Goal: Transaction & Acquisition: Purchase product/service

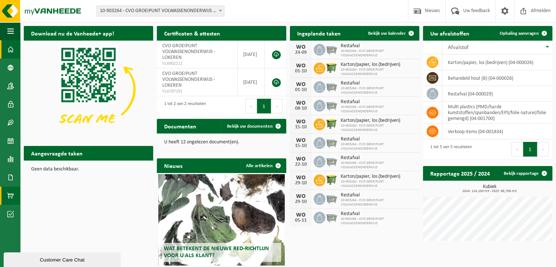
click at [10, 194] on span at bounding box center [10, 195] width 7 height 18
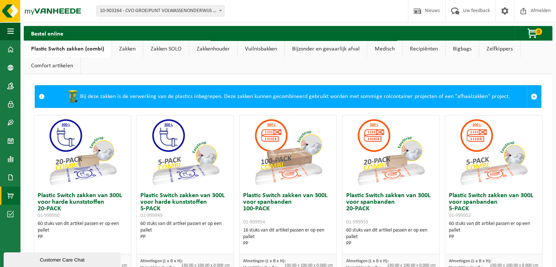
click at [127, 48] on link "Zakken" at bounding box center [127, 49] width 31 height 17
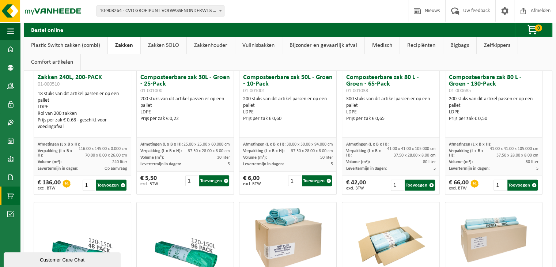
scroll to position [329, 0]
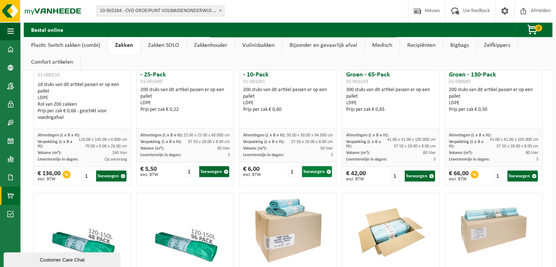
click at [312, 171] on button "Toevoegen" at bounding box center [317, 171] width 30 height 11
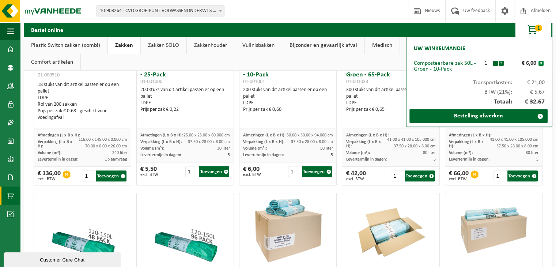
click at [541, 64] on button "x" at bounding box center [540, 63] width 5 height 5
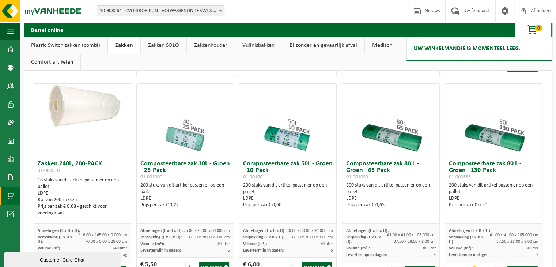
scroll to position [270, 0]
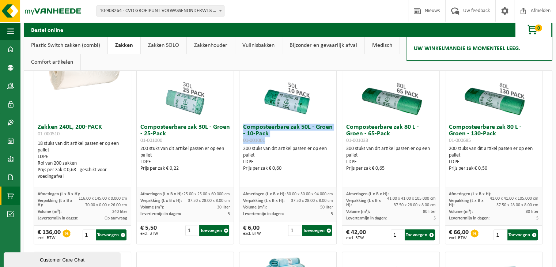
drag, startPoint x: 241, startPoint y: 126, endPoint x: 266, endPoint y: 138, distance: 27.9
click at [266, 138] on h3 "Composteerbare zak 50L - Groen - 10-Pack 01-001001" at bounding box center [288, 134] width 90 height 20
copy h3 "Composteerbare zak 50L - Groen - 10-Pack 01-001001"
click at [293, 228] on input "2" at bounding box center [294, 230] width 13 height 11
click at [311, 229] on button "Toevoegen" at bounding box center [317, 230] width 30 height 11
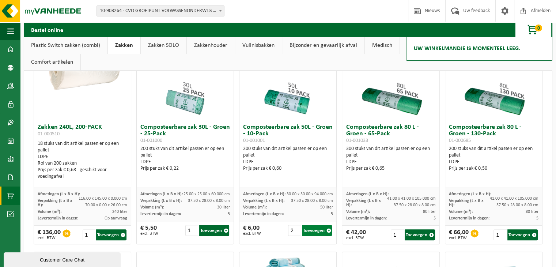
type input "1"
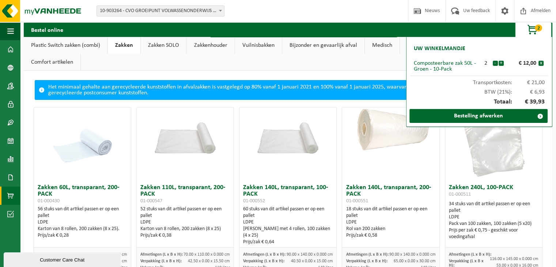
scroll to position [0, 0]
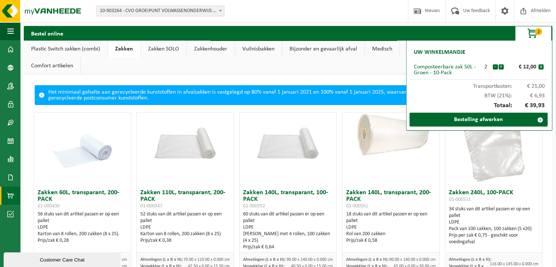
click at [356, 68] on ul "Plastic Switch zakken (combi) Zakken Zakken SOLO Zakkenhouder Vuilnisbakken Bij…" at bounding box center [288, 58] width 528 height 34
click at [383, 69] on ul "Plastic Switch zakken (combi) Zakken Zakken SOLO Zakkenhouder Vuilnisbakken Bij…" at bounding box center [288, 58] width 528 height 34
click at [386, 48] on link "Medisch" at bounding box center [382, 49] width 35 height 17
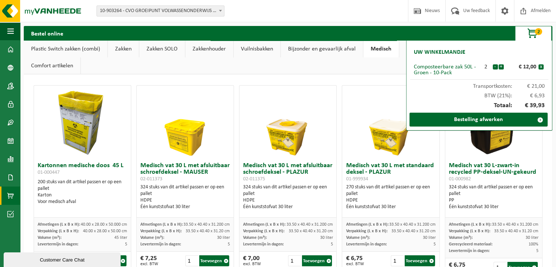
click at [404, 48] on link "Recipiënten" at bounding box center [420, 49] width 43 height 17
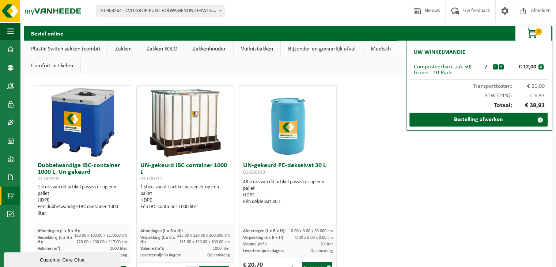
click at [64, 47] on link "Plastic Switch zakken (combi)" at bounding box center [66, 49] width 84 height 17
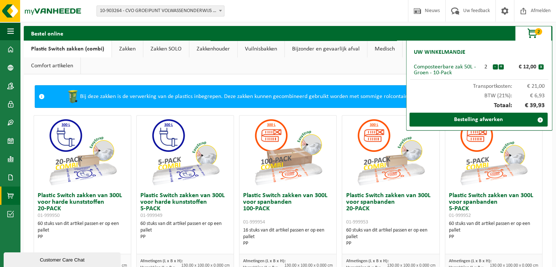
click at [124, 49] on link "Zakken" at bounding box center [127, 49] width 31 height 17
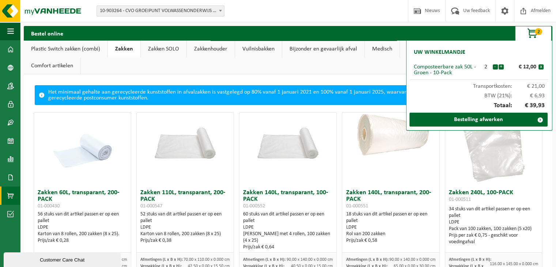
click at [54, 67] on link "Comfort artikelen" at bounding box center [52, 65] width 57 height 17
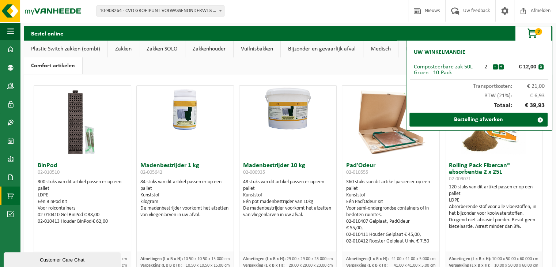
click at [533, 34] on span "button" at bounding box center [532, 33] width 37 height 15
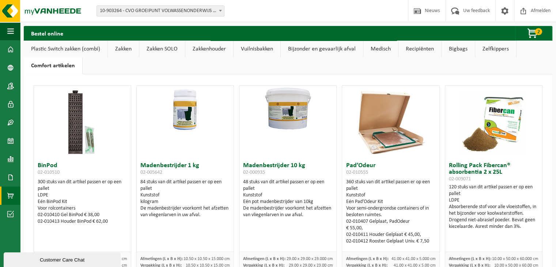
click at [419, 50] on link "Recipiënten" at bounding box center [419, 49] width 43 height 17
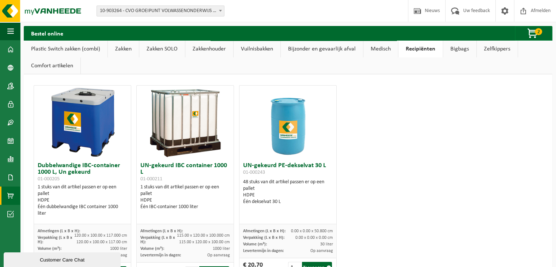
click at [379, 49] on link "Medisch" at bounding box center [380, 49] width 35 height 17
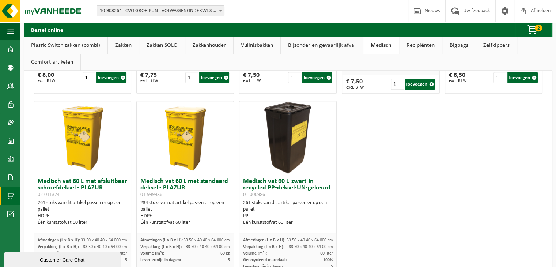
scroll to position [425, 0]
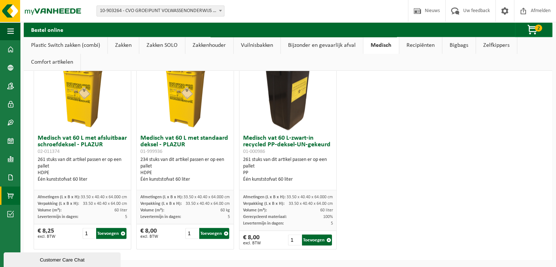
click at [329, 45] on link "Bijzonder en gevaarlijk afval" at bounding box center [322, 45] width 82 height 17
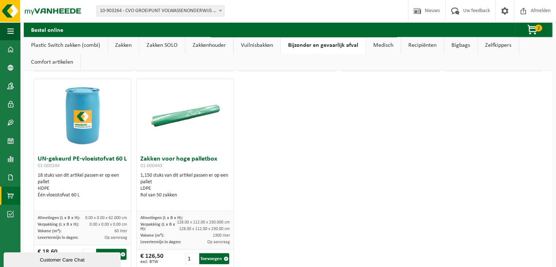
scroll to position [373, 0]
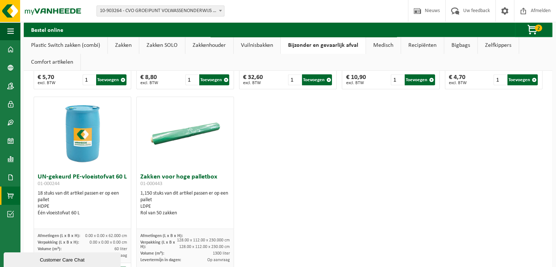
click at [260, 44] on link "Vuilnisbakken" at bounding box center [256, 45] width 47 height 17
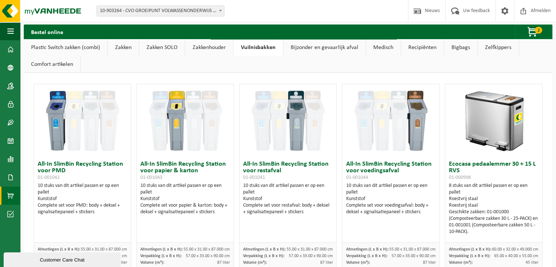
scroll to position [0, 0]
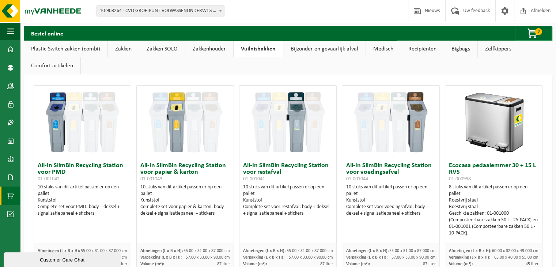
click at [216, 48] on link "Zakkenhouder" at bounding box center [209, 49] width 48 height 17
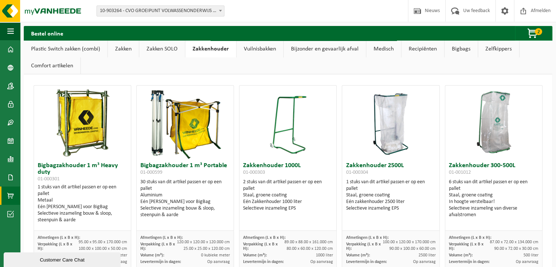
click at [158, 52] on link "Zakken SOLO" at bounding box center [162, 49] width 46 height 17
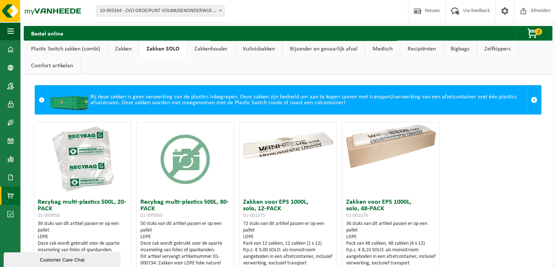
click at [66, 49] on link "Plastic Switch zakken (combi)" at bounding box center [66, 49] width 84 height 17
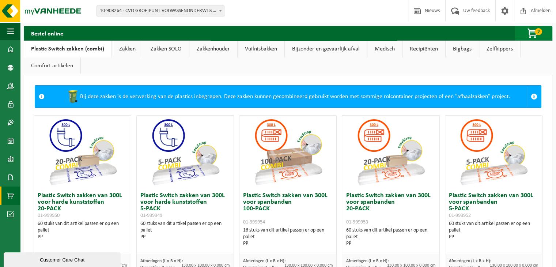
click at [531, 33] on span "button" at bounding box center [532, 33] width 37 height 15
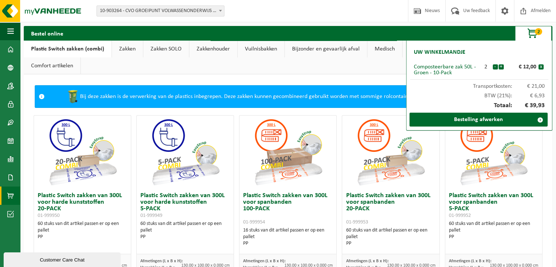
click at [445, 68] on div "Composteerbare zak 50L - Groen - 10-Pack" at bounding box center [446, 70] width 65 height 12
